Goal: Navigation & Orientation: Find specific page/section

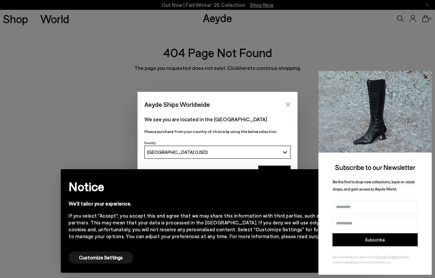
click at [286, 103] on icon "Close" at bounding box center [288, 104] width 4 height 4
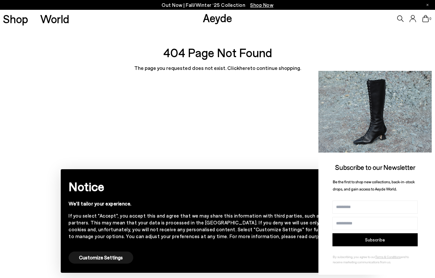
click at [422, 75] on icon at bounding box center [425, 77] width 8 height 8
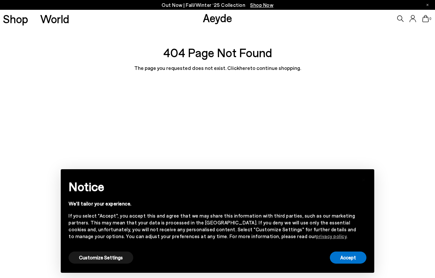
click at [211, 15] on link "Aeyde" at bounding box center [217, 18] width 29 height 14
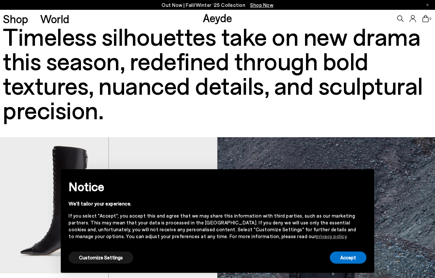
scroll to position [46, 0]
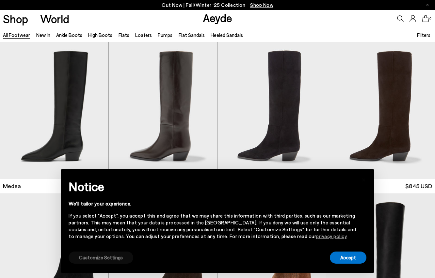
click at [89, 257] on button "Customize Settings" at bounding box center [101, 257] width 65 height 12
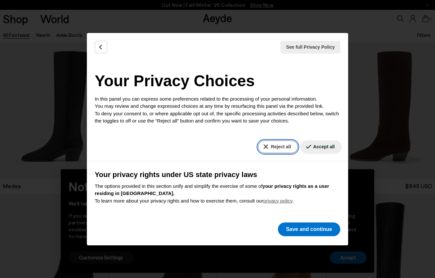
click at [277, 147] on button "Reject all" at bounding box center [278, 146] width 40 height 13
click at [270, 146] on button "Reject all" at bounding box center [278, 146] width 40 height 13
click at [101, 43] on button "Back" at bounding box center [101, 47] width 12 height 12
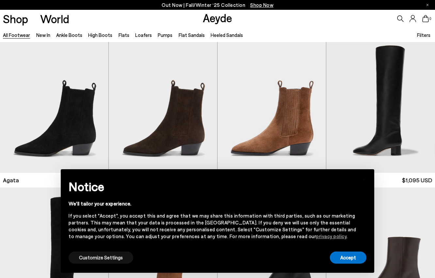
scroll to position [172, 0]
